Goal: Information Seeking & Learning: Learn about a topic

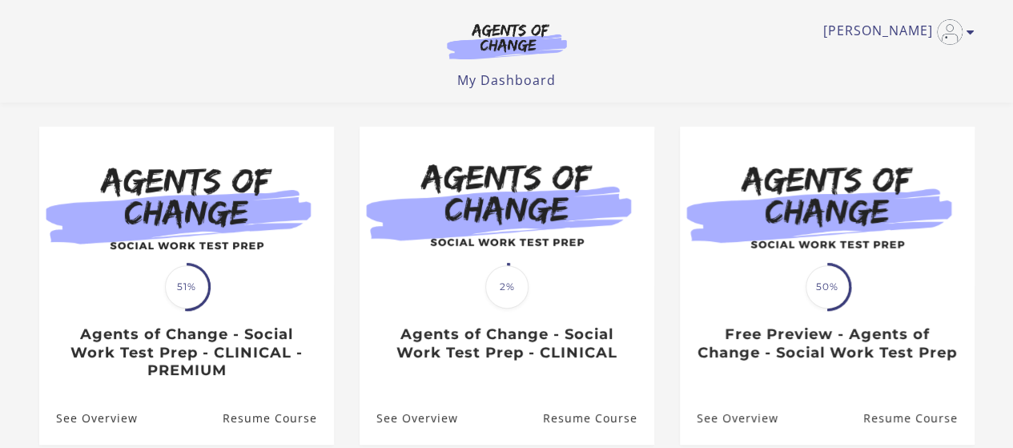
scroll to position [127, 0]
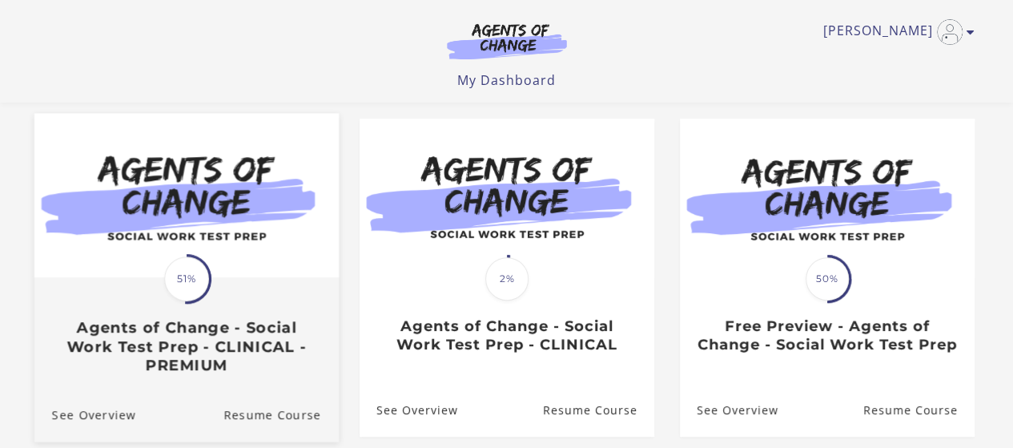
click at [179, 233] on img at bounding box center [186, 195] width 304 height 164
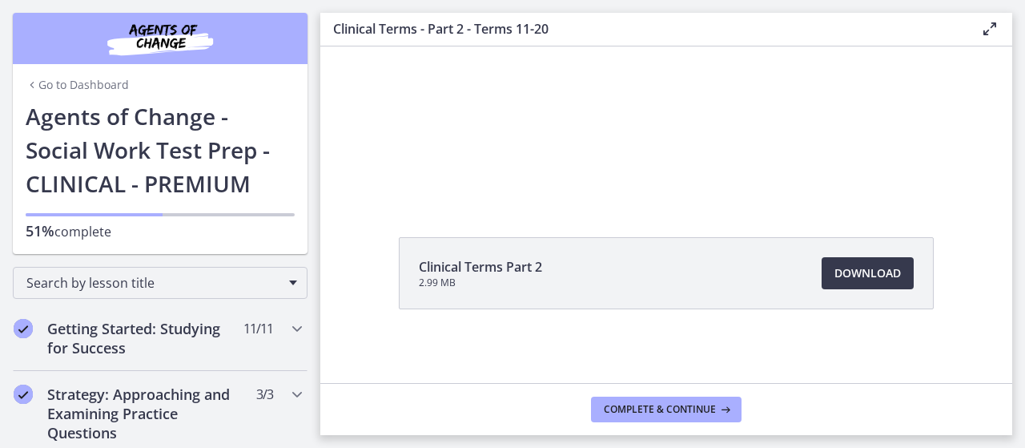
scroll to position [114, 0]
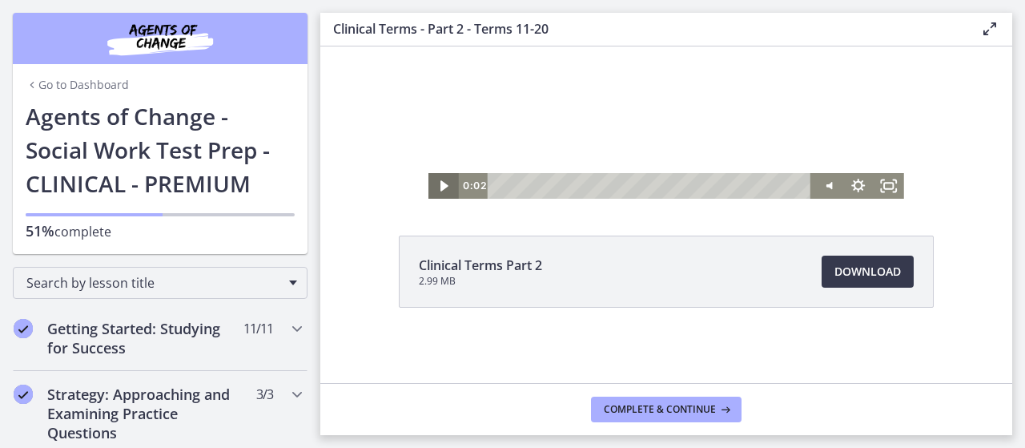
click at [441, 187] on icon "Play Video" at bounding box center [445, 185] width 8 height 10
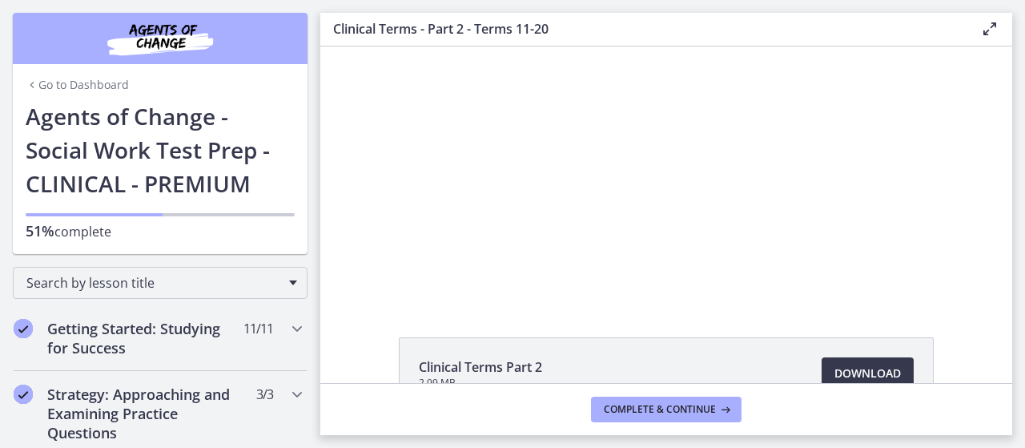
scroll to position [11, 0]
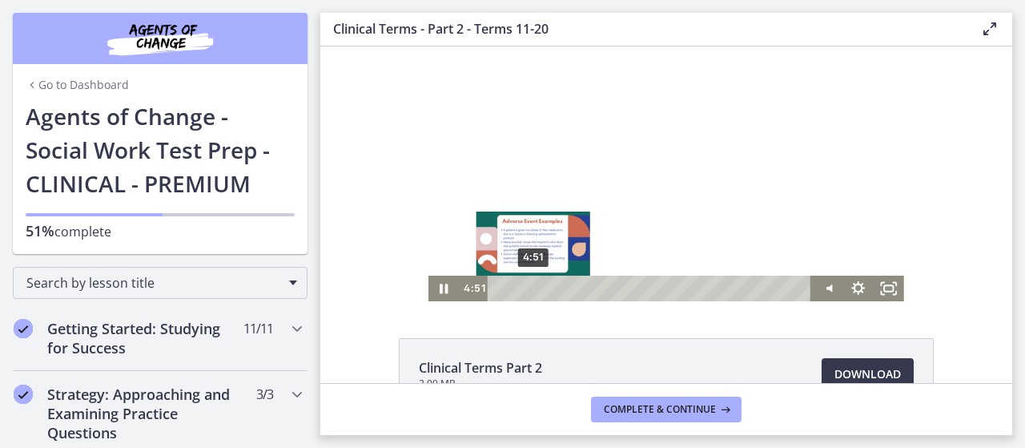
click at [528, 288] on div "4:51" at bounding box center [652, 289] width 306 height 26
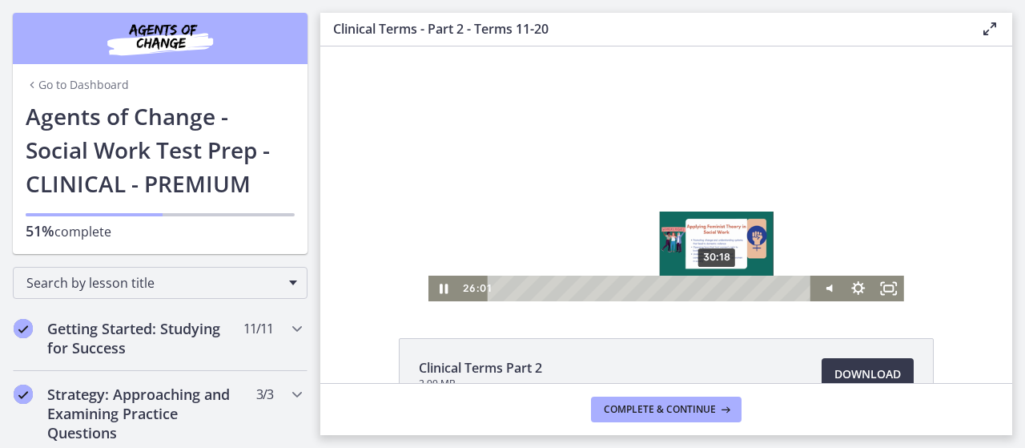
click at [712, 288] on div "30:18" at bounding box center [652, 289] width 306 height 26
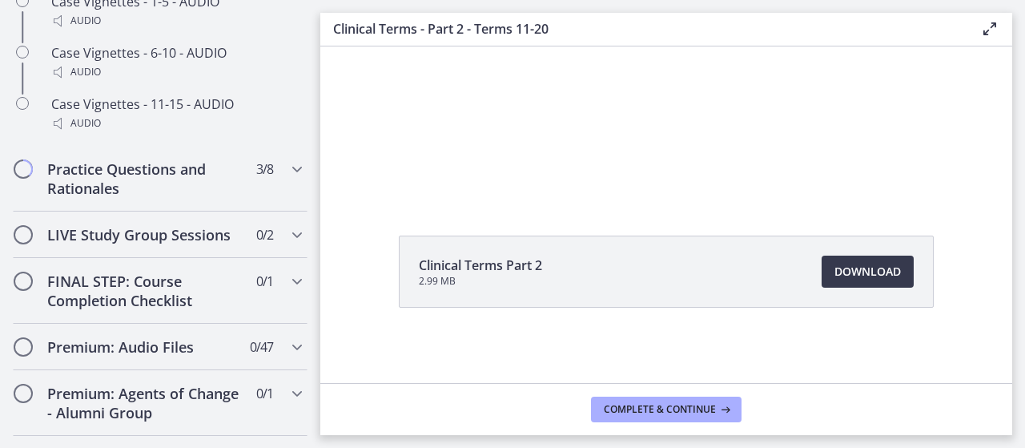
scroll to position [1524, 0]
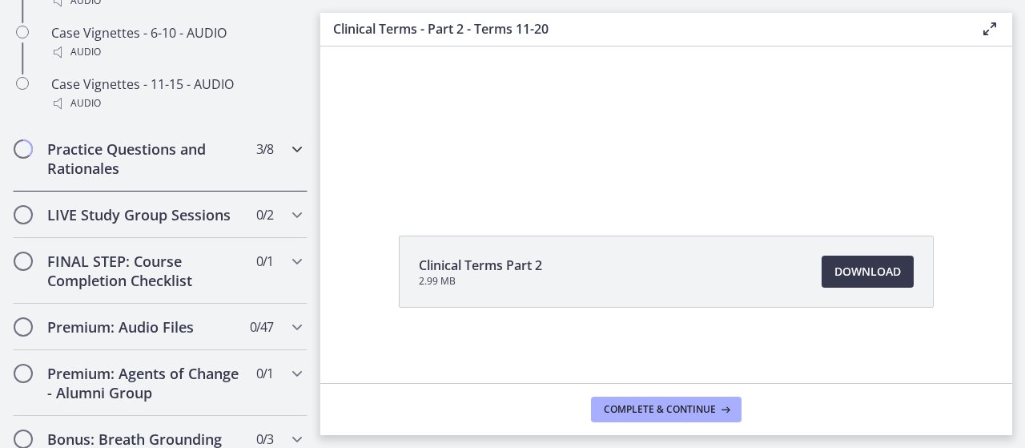
click at [261, 180] on div "Practice Questions and Rationales 3 / 8 Completed" at bounding box center [160, 159] width 295 height 66
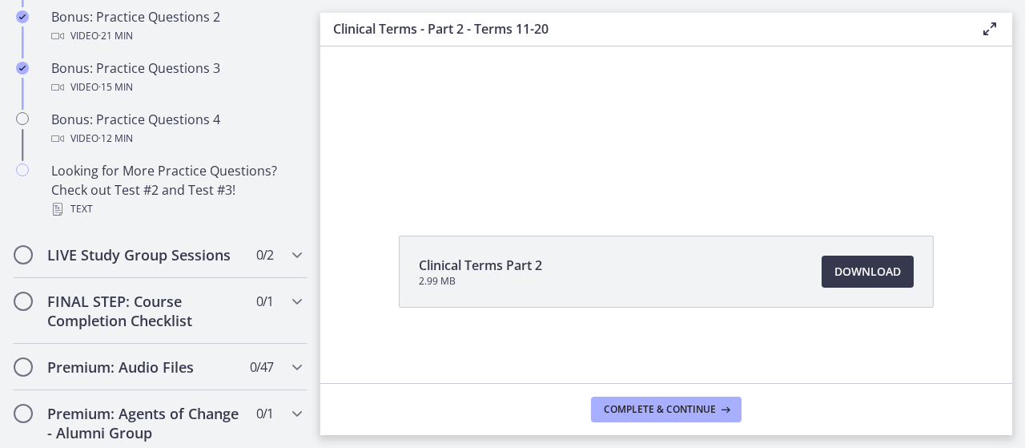
scroll to position [1202, 0]
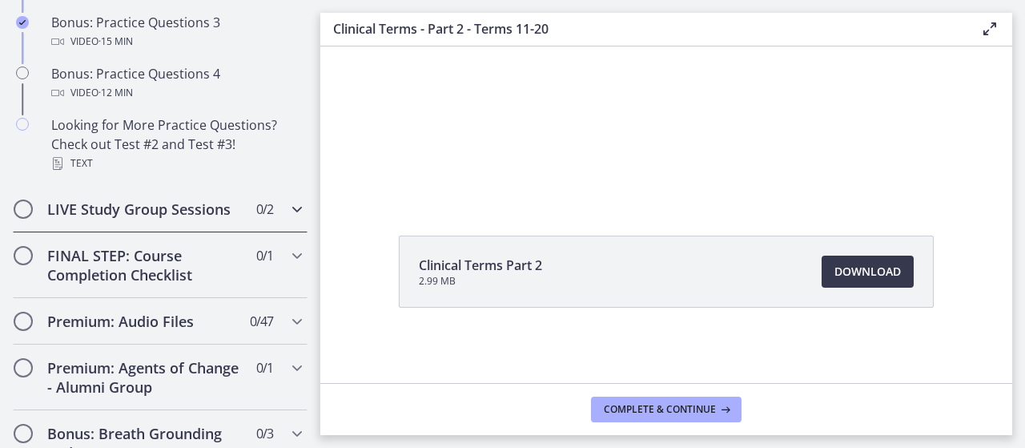
click at [273, 232] on div "LIVE Study Group Sessions 0 / 2 Completed" at bounding box center [160, 209] width 295 height 46
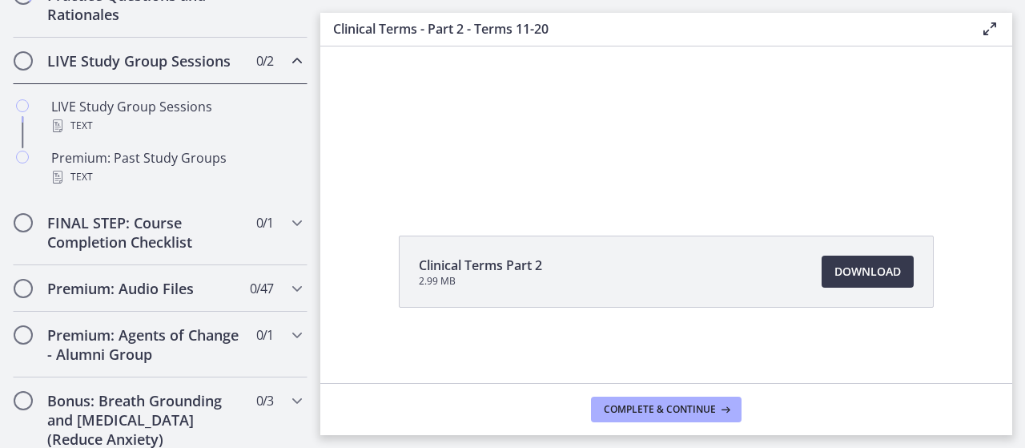
scroll to position [871, 0]
click at [203, 251] on h2 "FINAL STEP: Course Completion Checklist" at bounding box center [144, 231] width 195 height 38
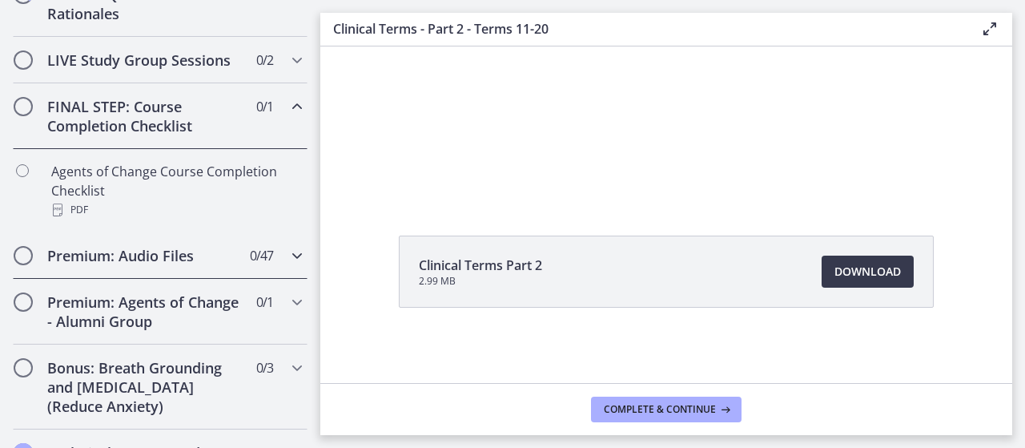
click at [211, 265] on h2 "Premium: Audio Files" at bounding box center [144, 255] width 195 height 19
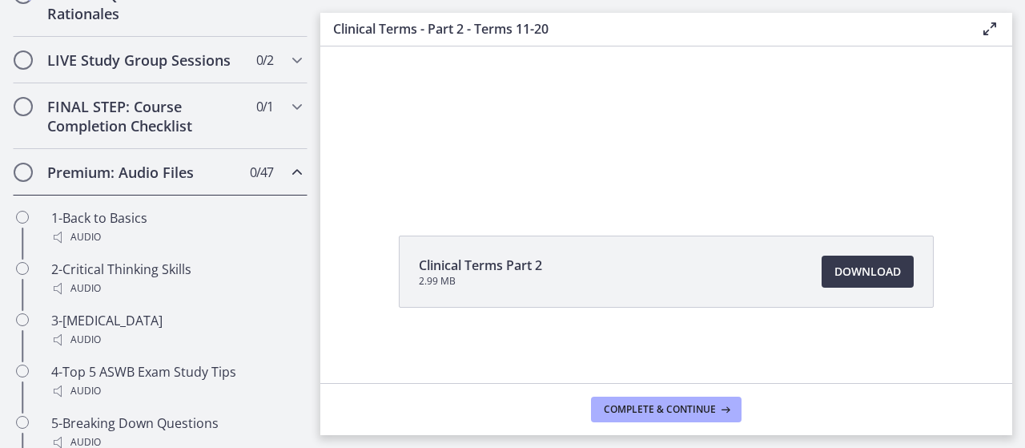
click at [277, 195] on div "Premium: Audio Files 0 / 47 Completed" at bounding box center [160, 172] width 295 height 46
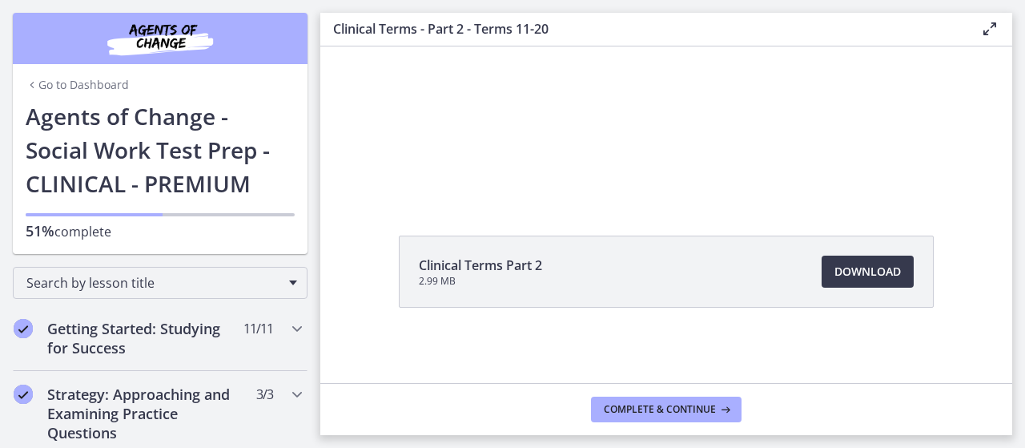
scroll to position [18, 0]
